Goal: Task Accomplishment & Management: Manage account settings

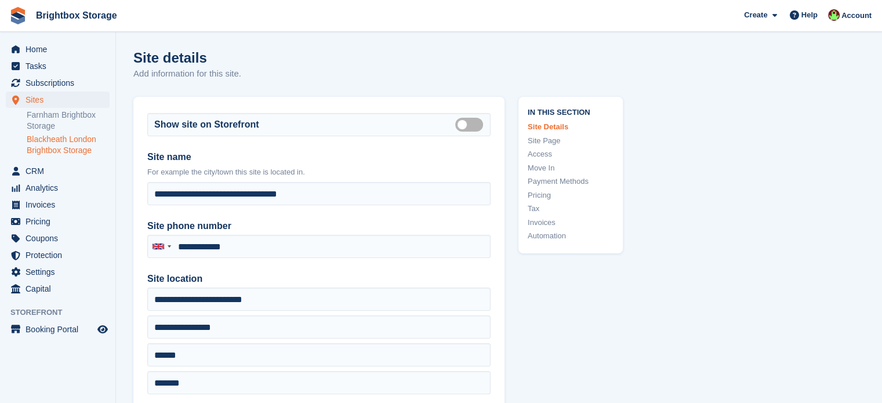
click at [530, 208] on link "Tax" at bounding box center [570, 209] width 86 height 12
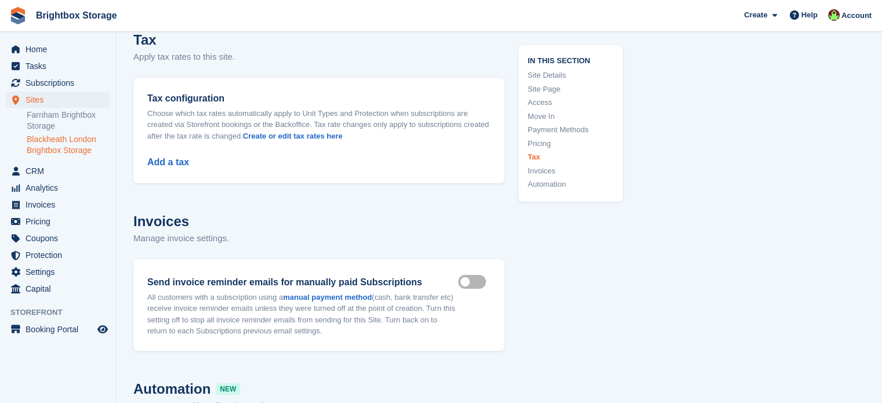
scroll to position [4574, 0]
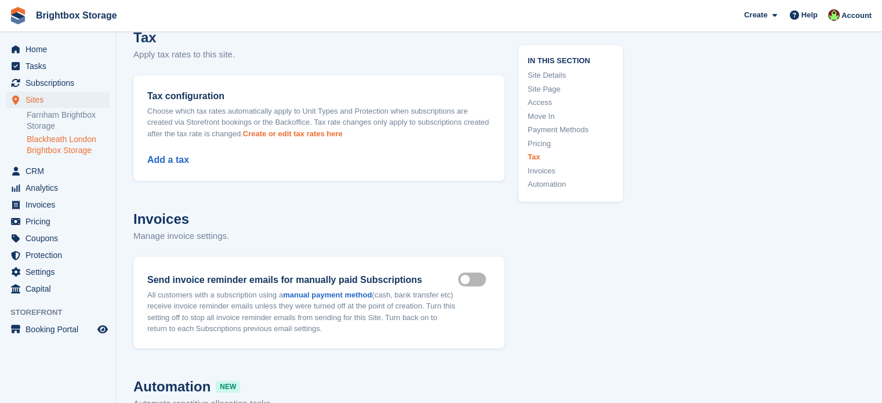
click at [286, 137] on link "Create or edit tax rates here" at bounding box center [293, 133] width 100 height 9
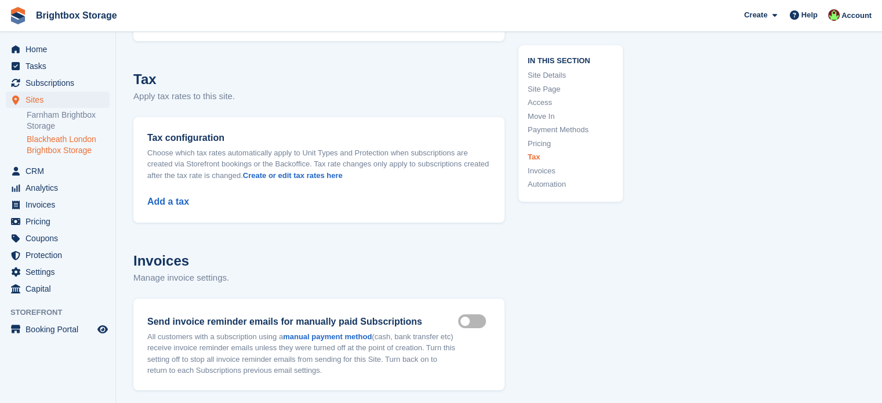
scroll to position [4574, 0]
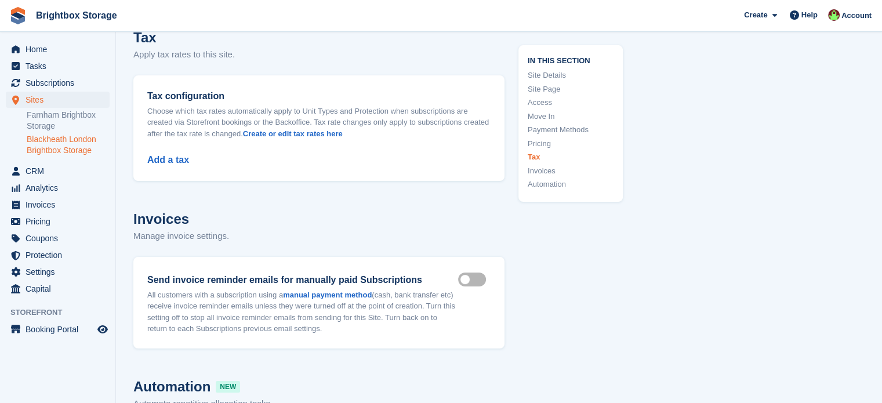
click at [167, 166] on div "Add a tax" at bounding box center [318, 153] width 343 height 28
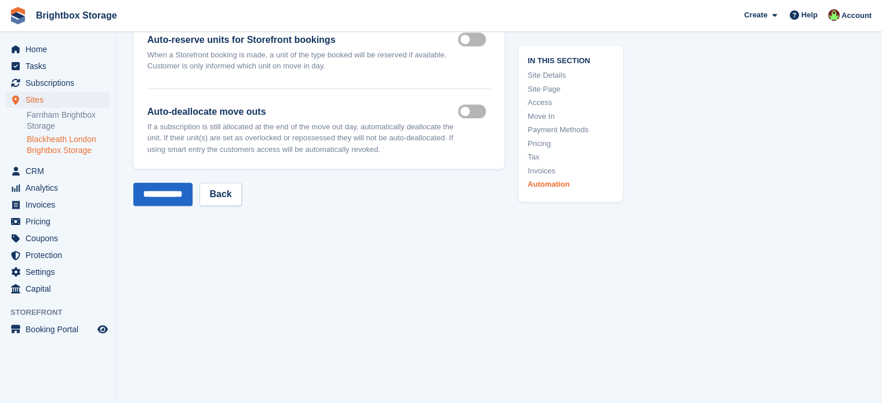
scroll to position [5096, 0]
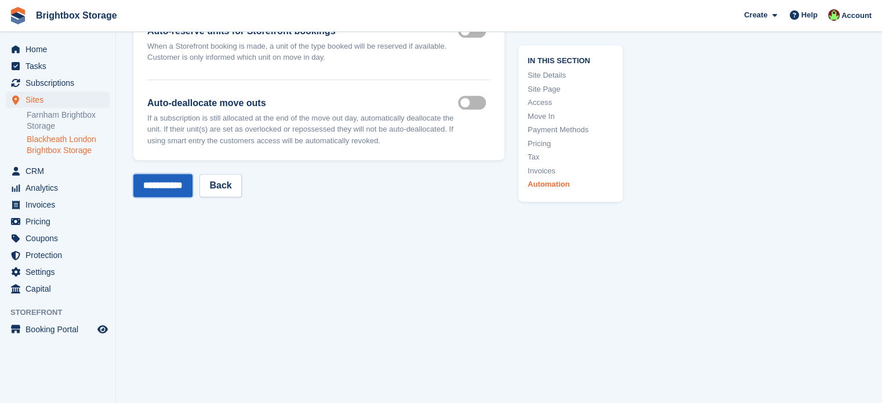
click at [175, 191] on input "**********" at bounding box center [162, 185] width 59 height 23
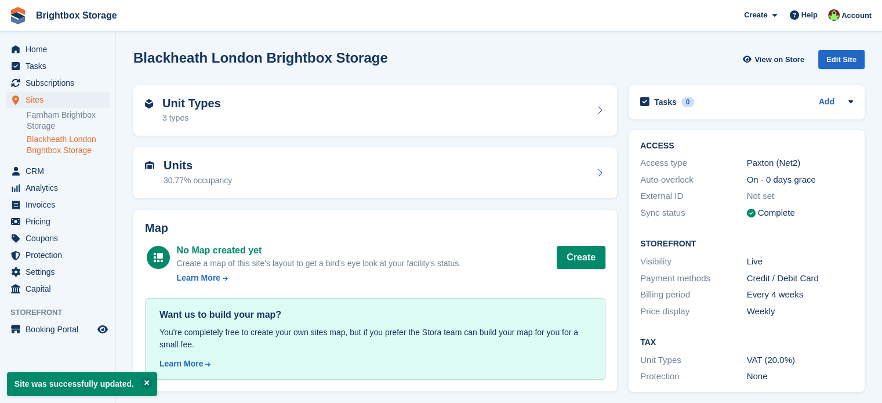
scroll to position [3, 0]
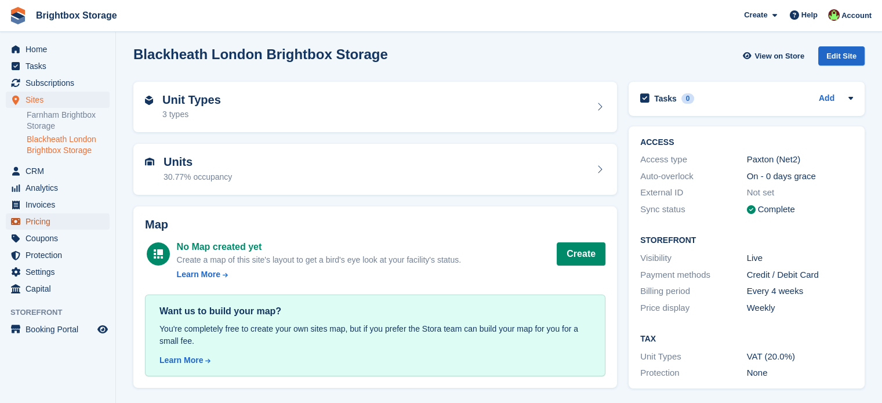
click at [49, 224] on span "Pricing" at bounding box center [61, 221] width 70 height 16
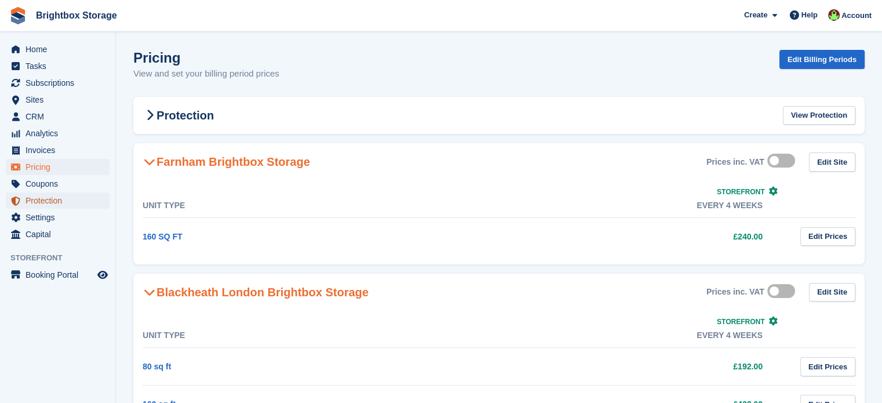
click at [58, 201] on span "Protection" at bounding box center [61, 200] width 70 height 16
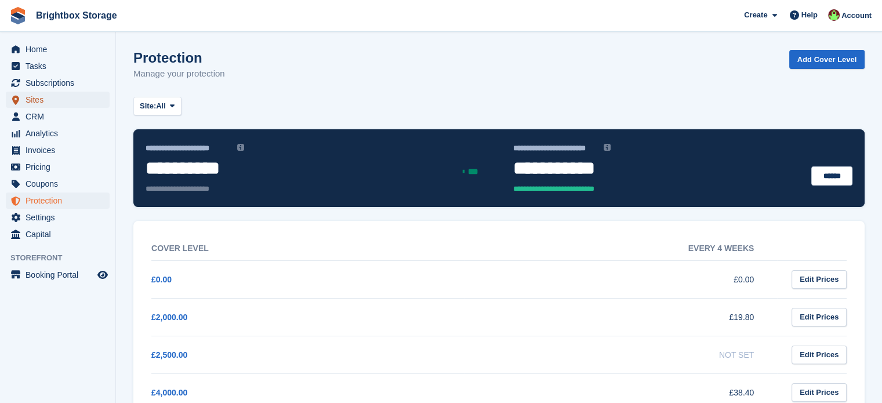
click at [42, 104] on span "Sites" at bounding box center [61, 100] width 70 height 16
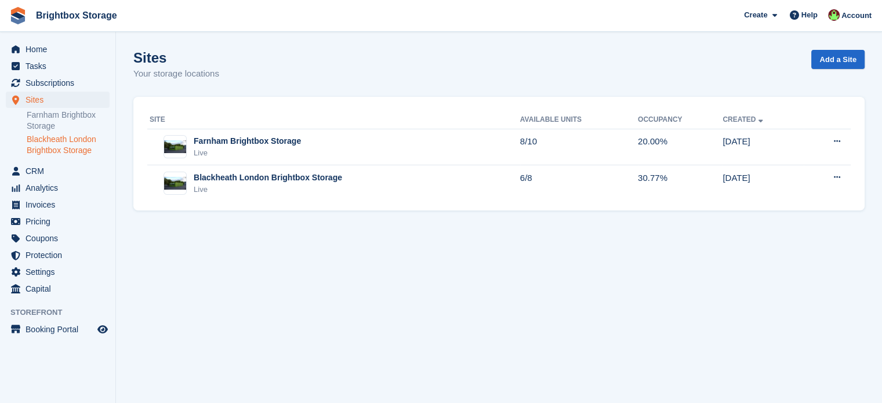
click at [74, 144] on link "Blackheath London Brightbox Storage" at bounding box center [68, 145] width 83 height 22
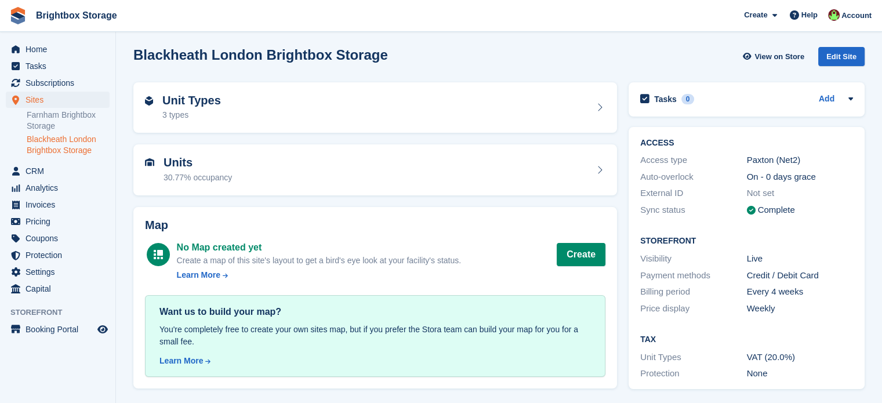
scroll to position [3, 0]
click at [53, 145] on link "Blackheath London Brightbox Storage" at bounding box center [68, 145] width 83 height 22
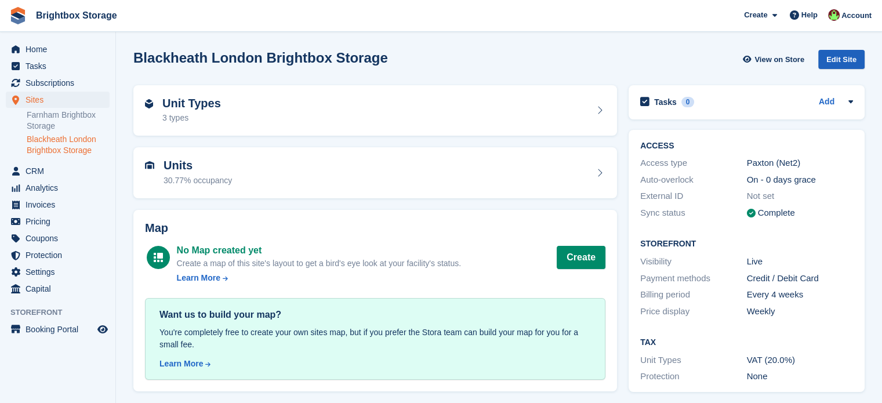
click at [853, 60] on div "Edit Site" at bounding box center [841, 59] width 46 height 19
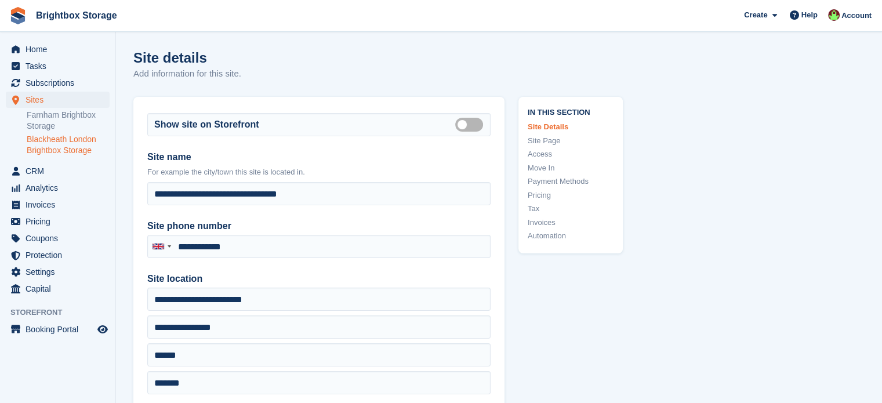
click at [534, 210] on link "Tax" at bounding box center [570, 209] width 86 height 12
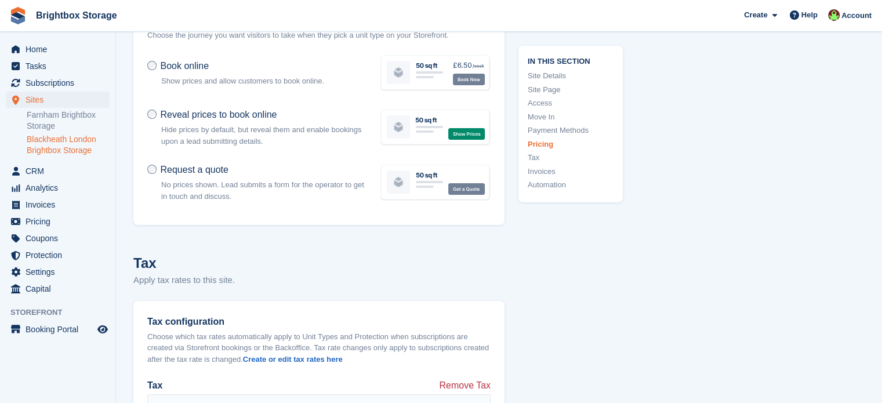
scroll to position [4343, 0]
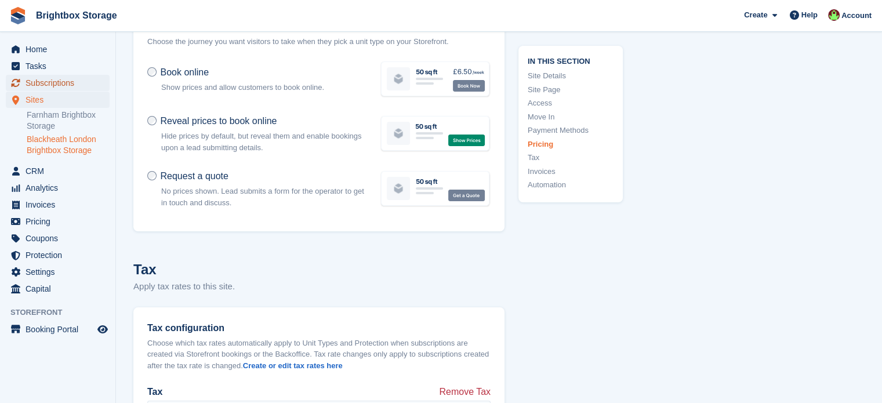
click at [56, 83] on span "Subscriptions" at bounding box center [61, 83] width 70 height 16
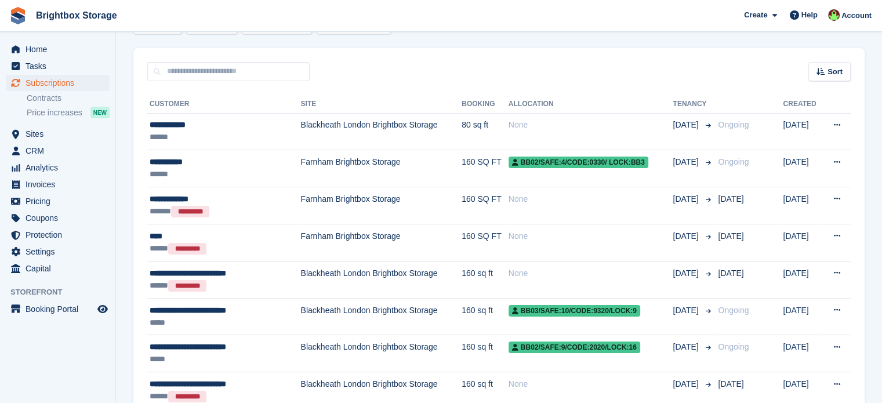
scroll to position [116, 0]
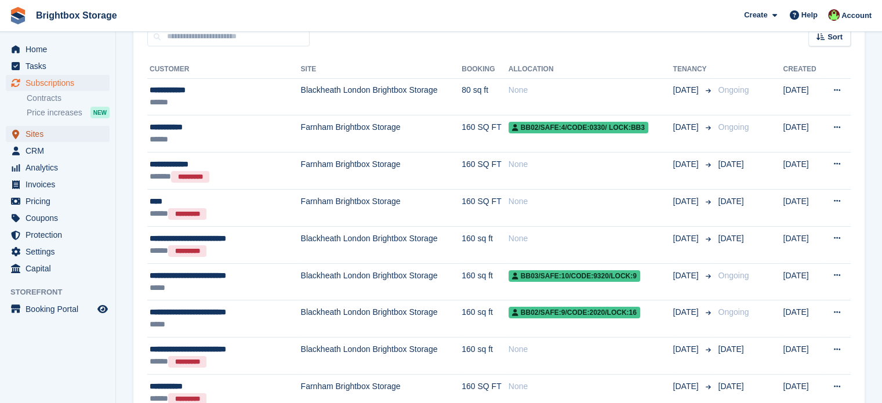
click at [44, 139] on span "Sites" at bounding box center [61, 134] width 70 height 16
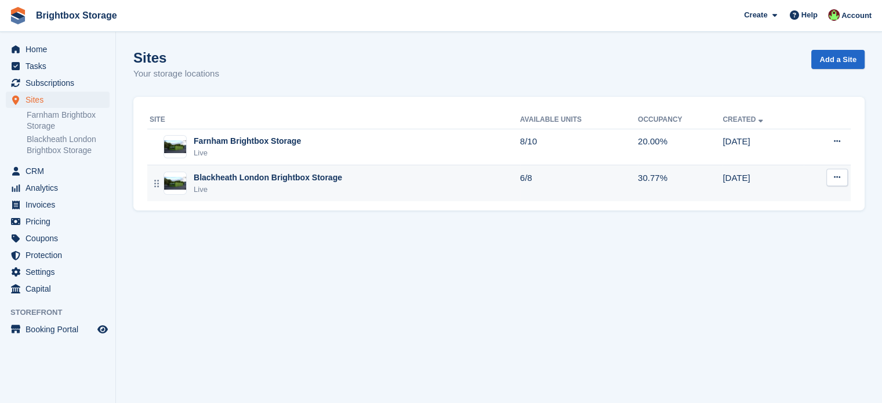
click at [287, 183] on div "Blackheath London Brightbox Storage" at bounding box center [268, 178] width 148 height 12
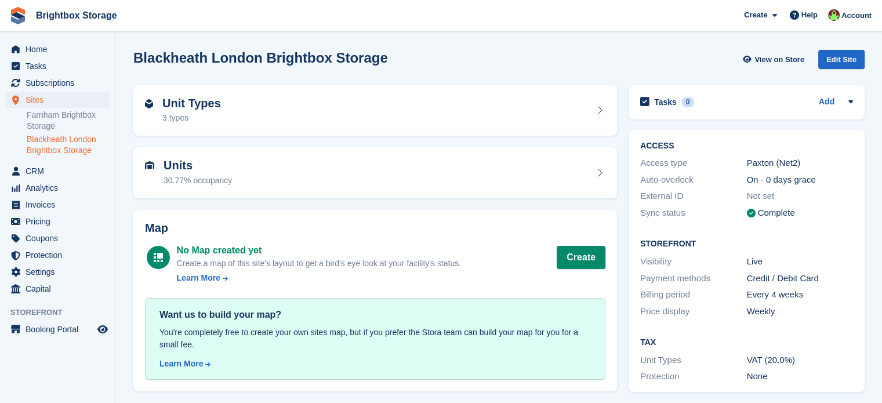
scroll to position [3, 0]
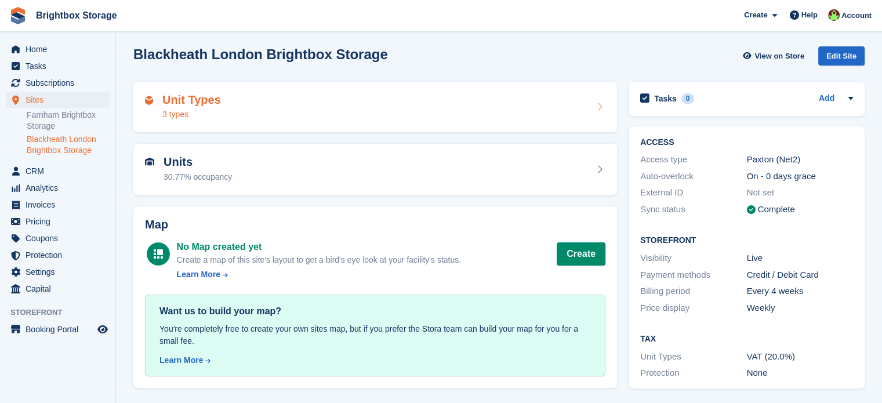
click at [417, 119] on div "Unit Types 3 types" at bounding box center [375, 107] width 460 height 28
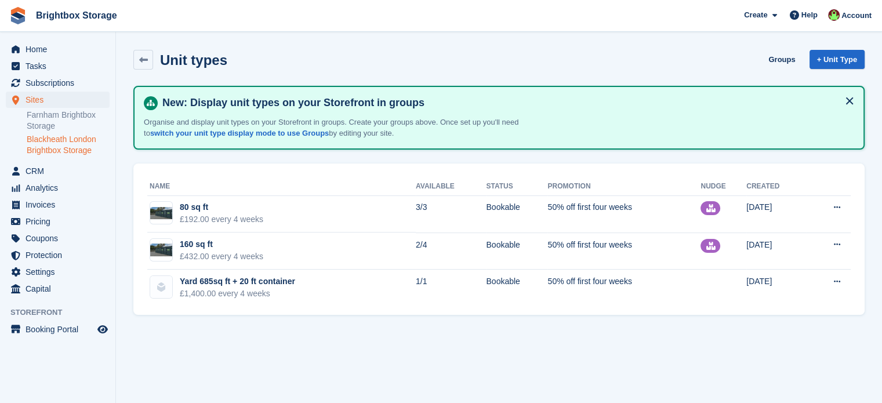
click at [72, 145] on link "Blackheath London Brightbox Storage" at bounding box center [68, 145] width 83 height 22
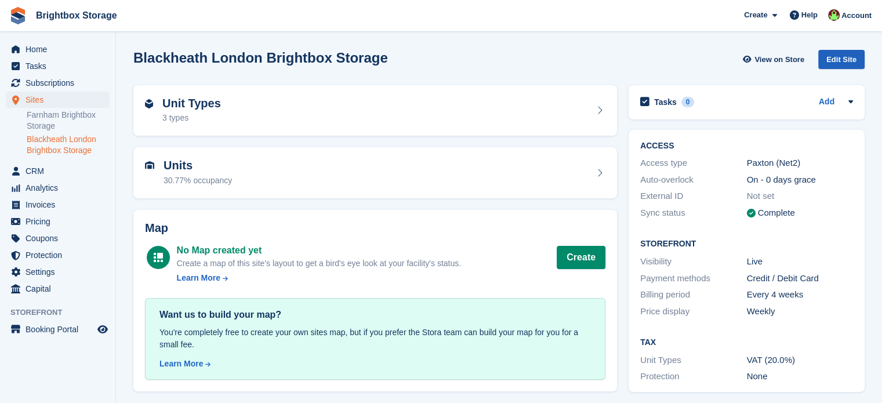
click at [846, 59] on div "Edit Site" at bounding box center [841, 59] width 46 height 19
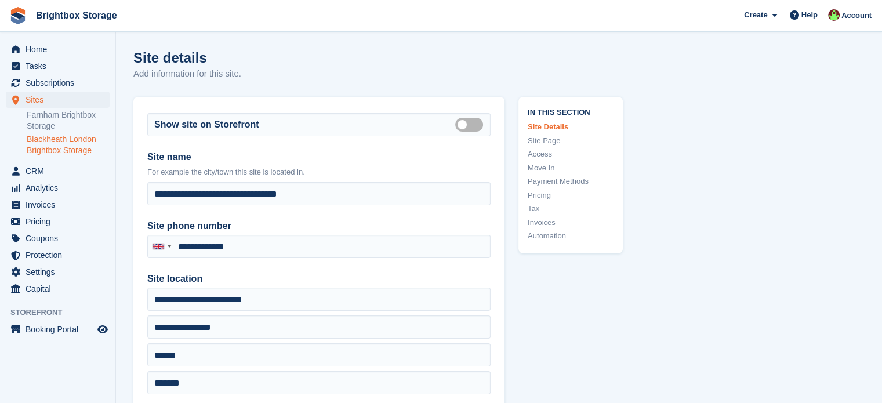
type input "**********"
click at [531, 209] on link "Tax" at bounding box center [570, 209] width 86 height 12
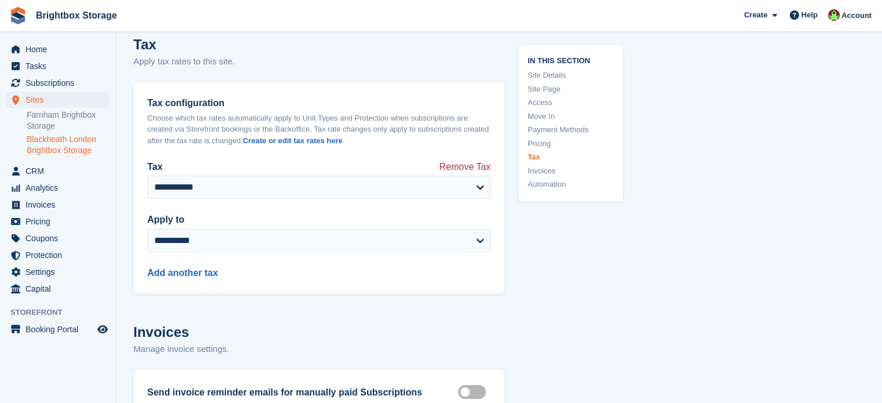
scroll to position [4574, 0]
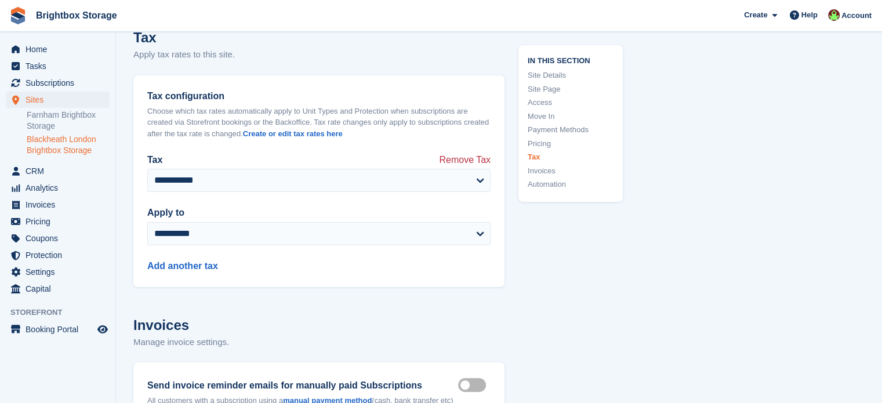
click at [544, 171] on link "Invoices" at bounding box center [570, 171] width 86 height 12
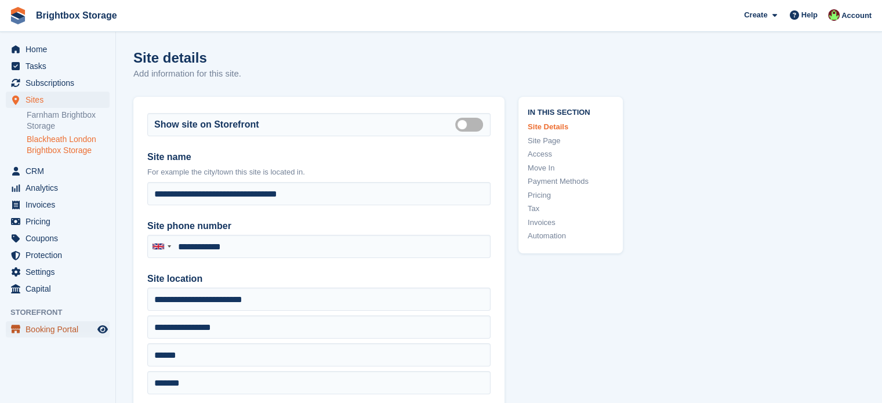
click at [88, 329] on span "Booking Portal" at bounding box center [61, 329] width 70 height 16
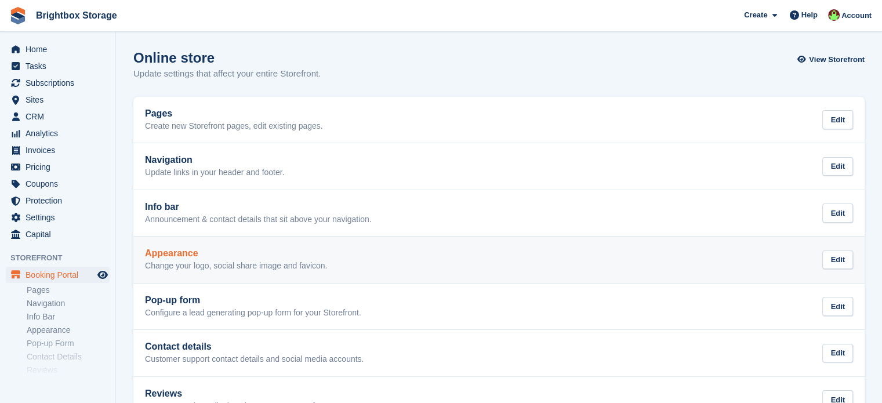
click at [215, 251] on h2 "Appearance" at bounding box center [236, 253] width 182 height 10
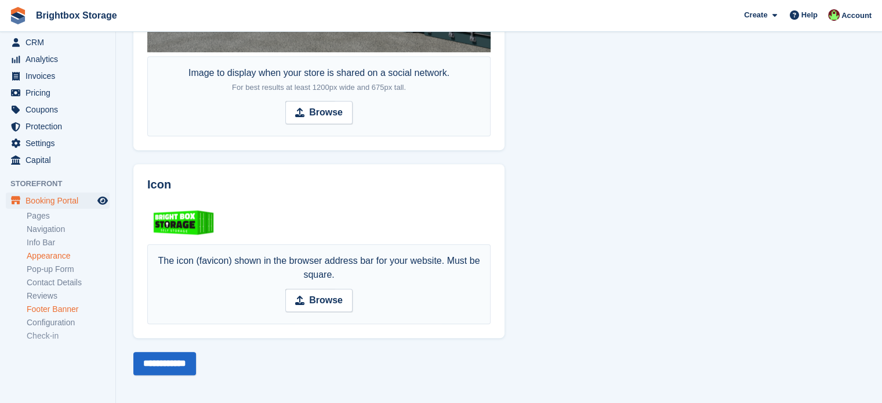
scroll to position [82, 0]
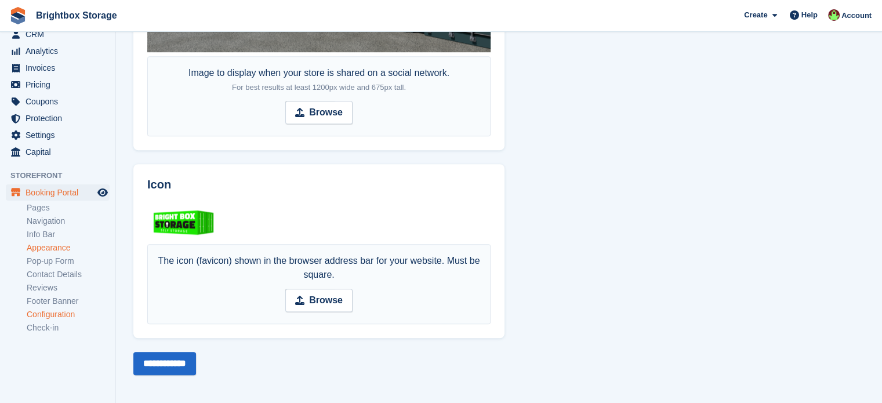
click at [56, 317] on link "Configuration" at bounding box center [68, 314] width 83 height 11
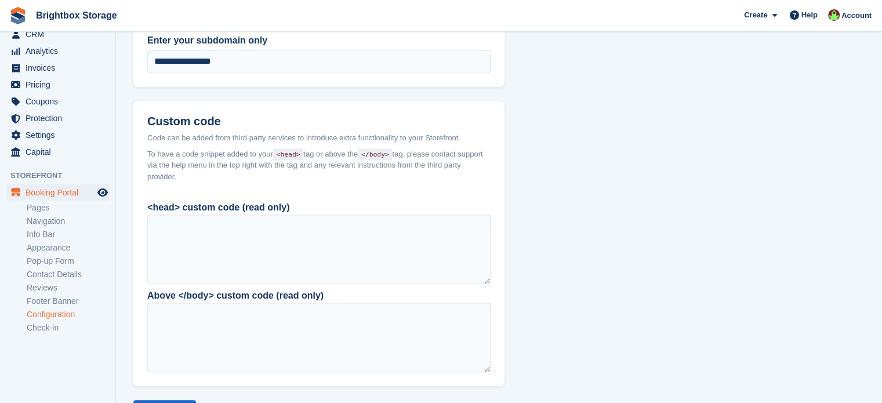
scroll to position [919, 0]
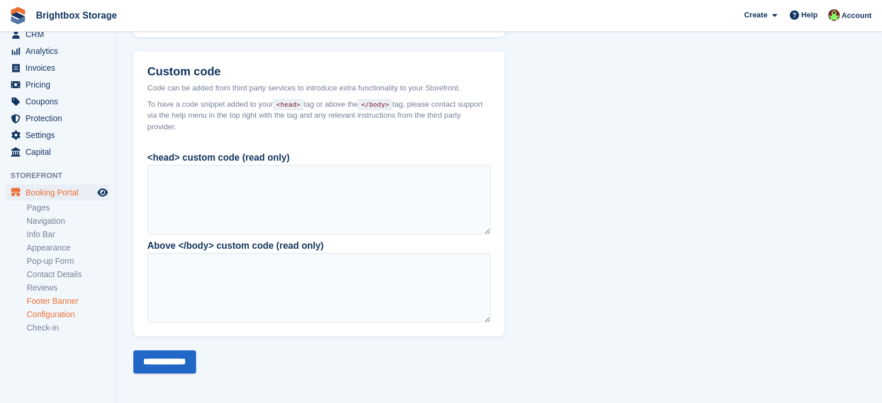
click at [38, 297] on link "Footer Banner" at bounding box center [68, 301] width 83 height 11
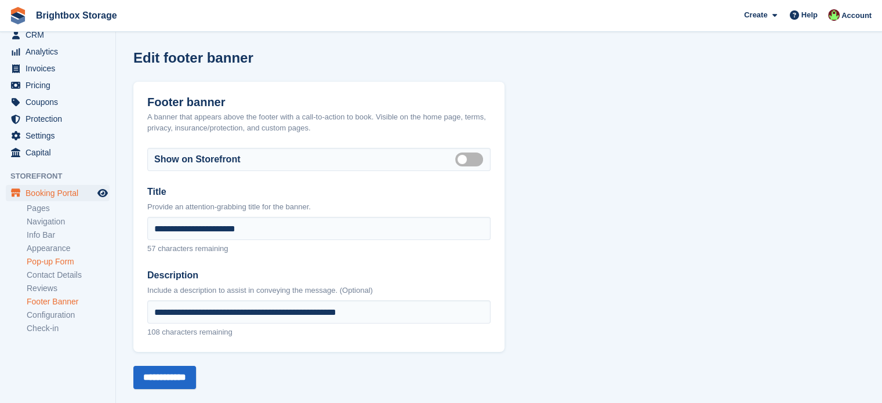
scroll to position [82, 0]
click at [44, 290] on link "Reviews" at bounding box center [68, 287] width 83 height 11
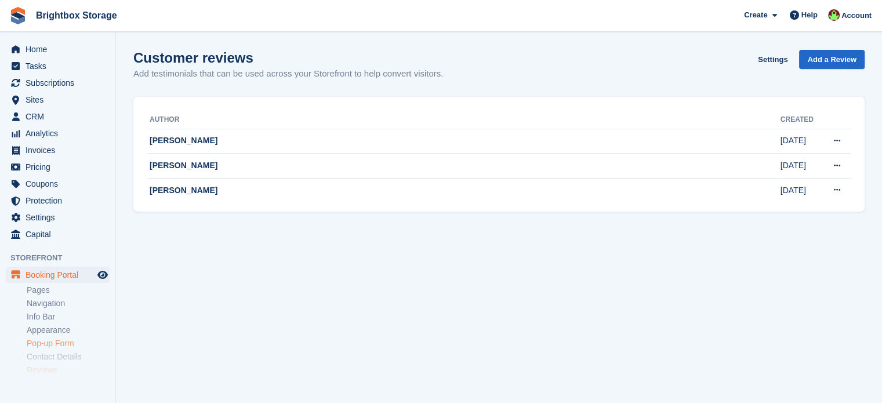
click at [53, 347] on link "Pop-up Form" at bounding box center [68, 343] width 83 height 11
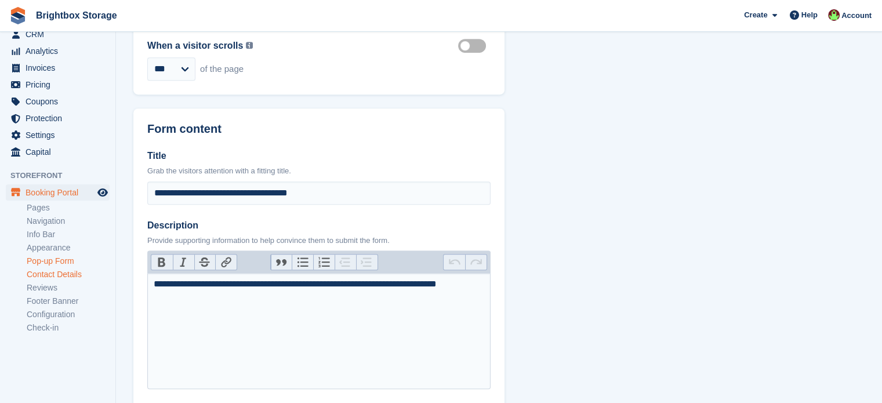
scroll to position [696, 0]
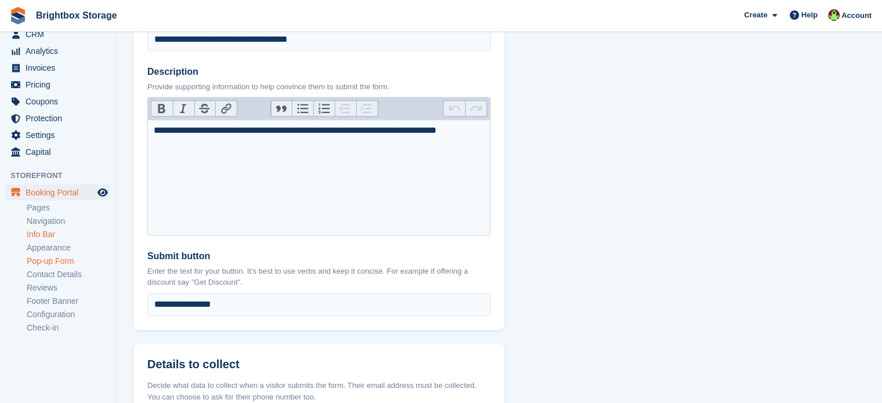
click at [47, 234] on link "Info Bar" at bounding box center [68, 234] width 83 height 11
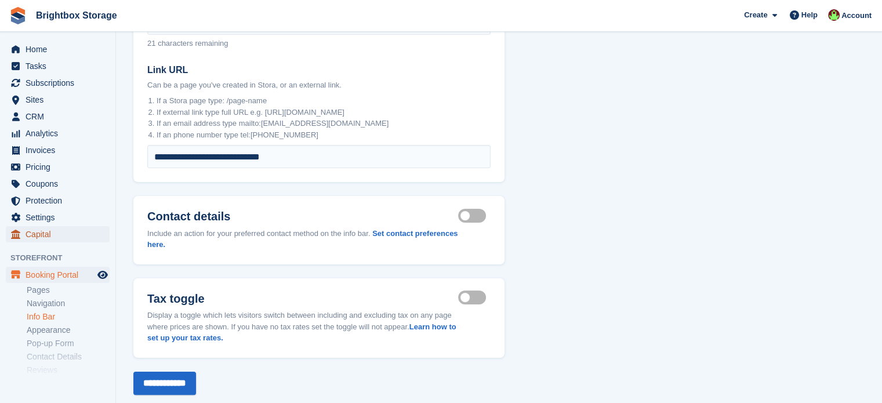
click at [48, 234] on span "Capital" at bounding box center [61, 234] width 70 height 16
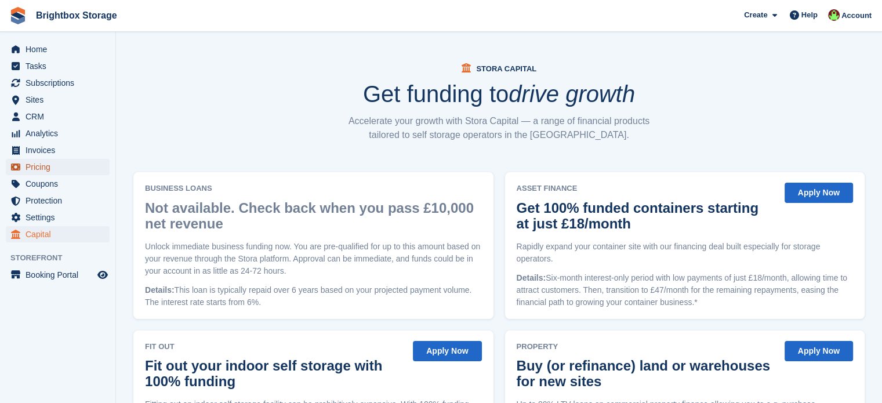
click at [39, 169] on span "Pricing" at bounding box center [61, 167] width 70 height 16
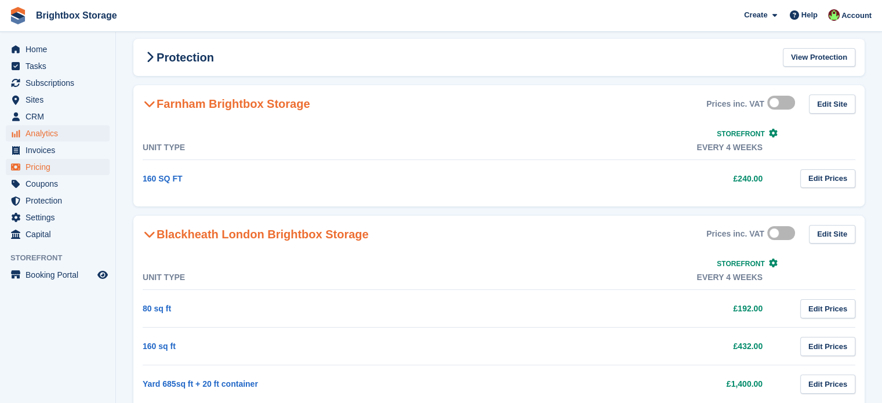
scroll to position [93, 0]
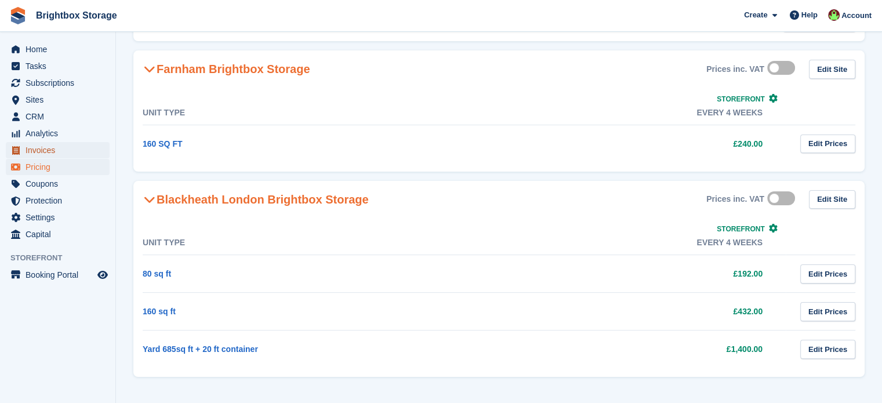
click at [51, 147] on span "Invoices" at bounding box center [61, 150] width 70 height 16
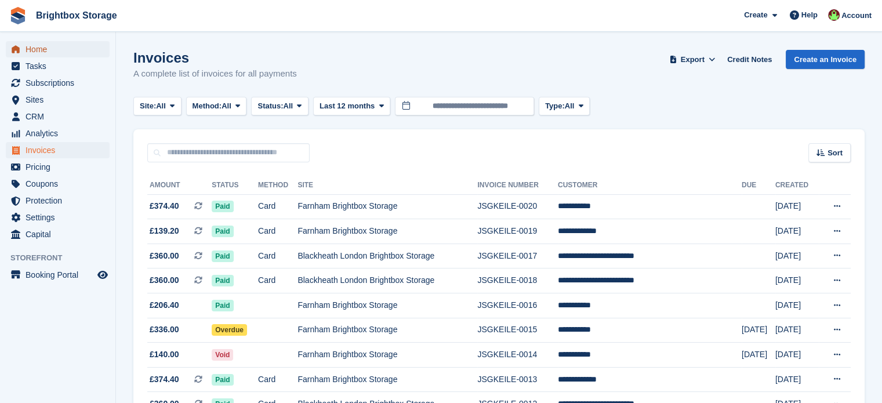
click at [48, 47] on span "Home" at bounding box center [61, 49] width 70 height 16
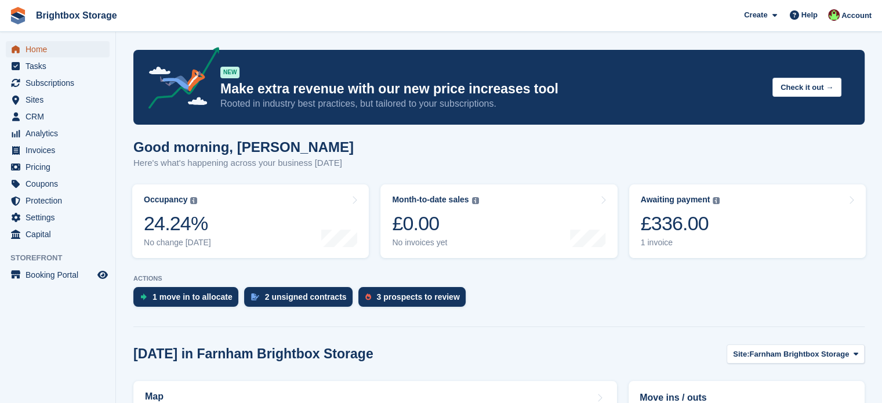
click at [51, 46] on span "Home" at bounding box center [61, 49] width 70 height 16
